Goal: Information Seeking & Learning: Learn about a topic

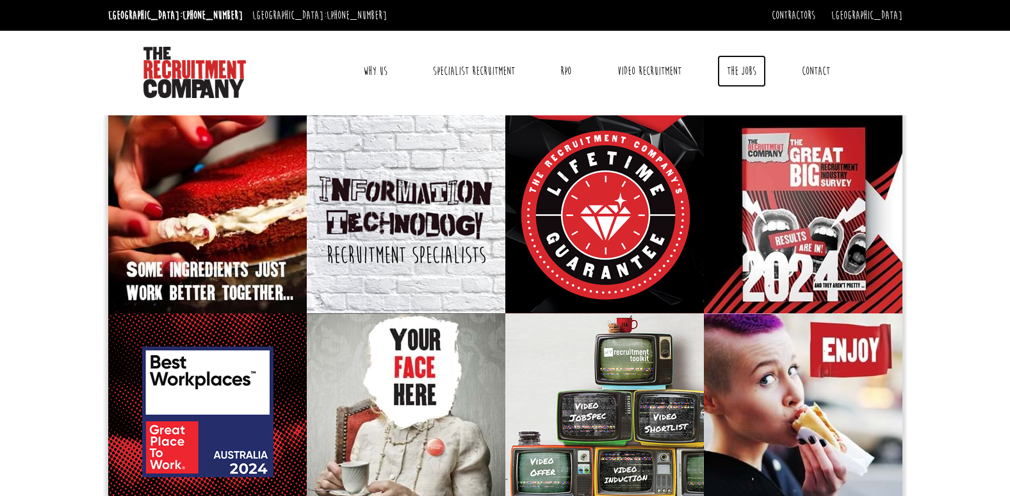
click at [750, 64] on link "The Jobs" at bounding box center [741, 71] width 49 height 32
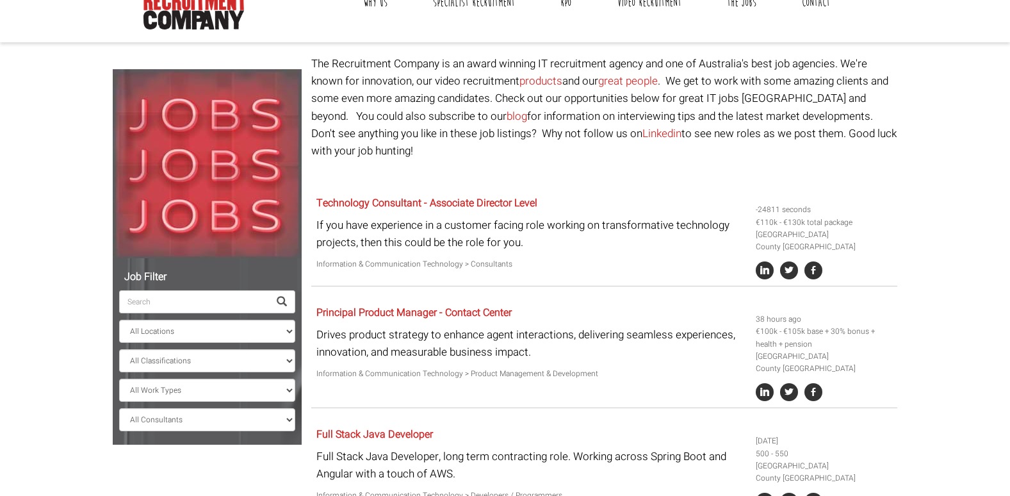
scroll to position [192, 0]
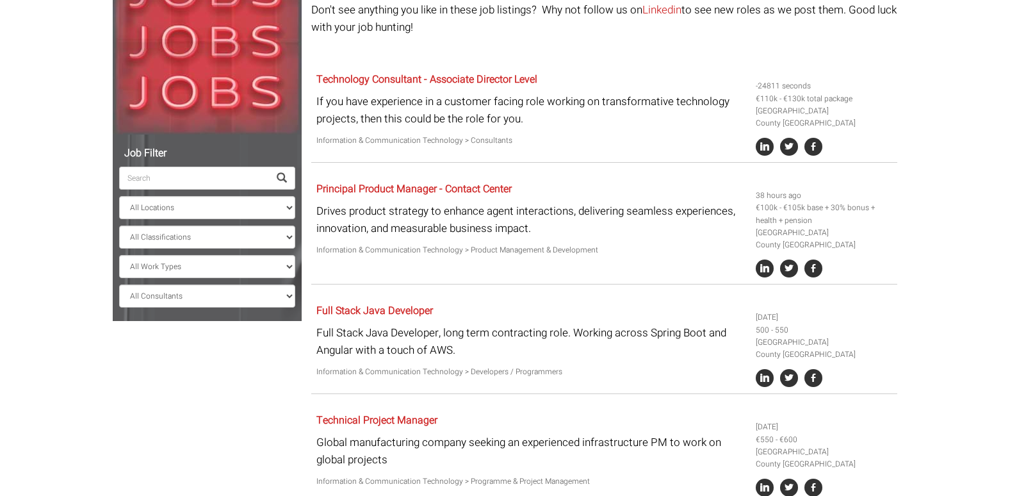
click at [195, 176] on input "search" at bounding box center [194, 177] width 150 height 23
type input "HR"
click at [280, 171] on span at bounding box center [282, 177] width 26 height 23
click at [280, 179] on span at bounding box center [282, 178] width 10 height 10
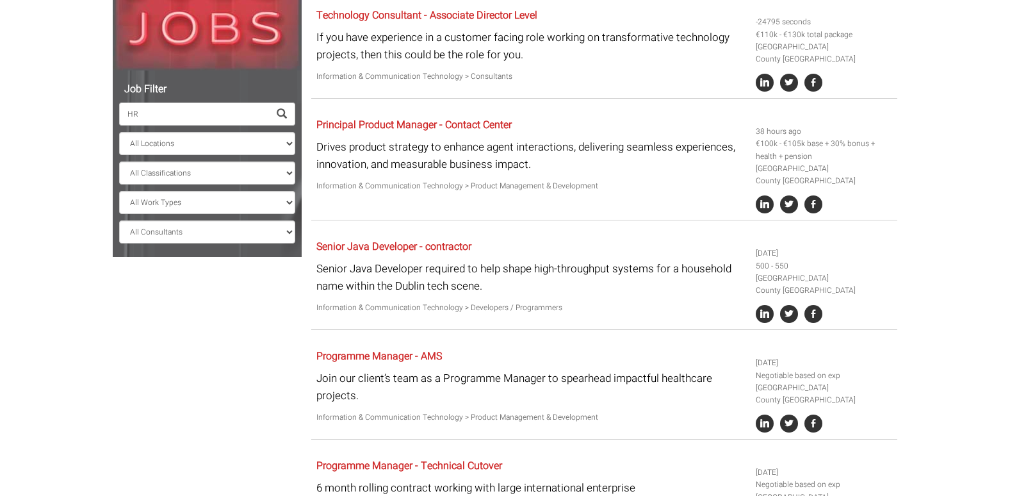
scroll to position [619, 0]
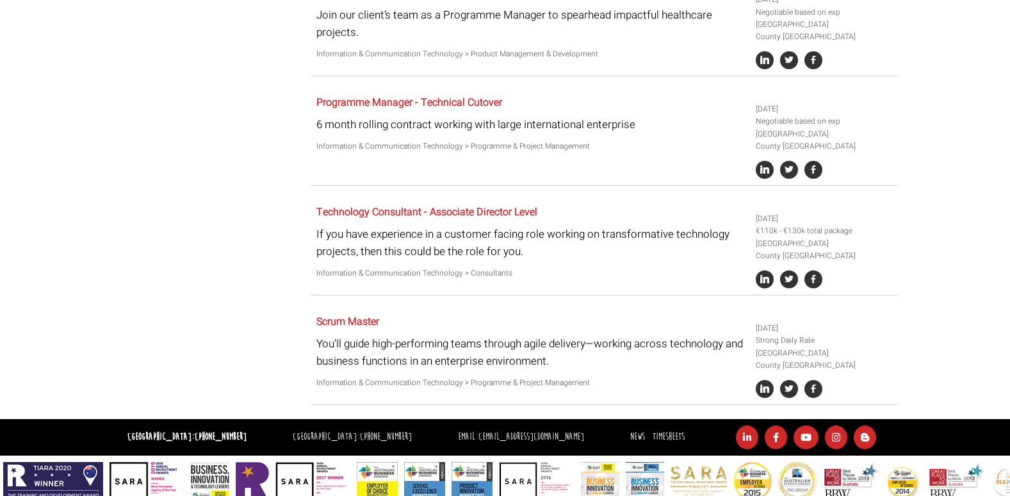
scroll to position [192, 0]
